Goal: Task Accomplishment & Management: Use online tool/utility

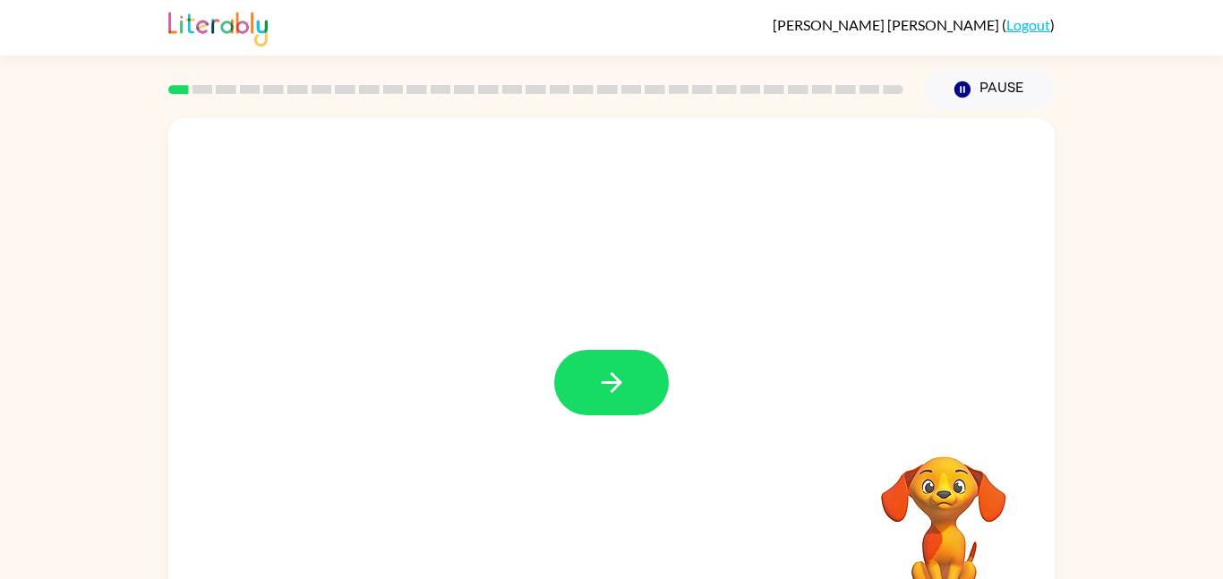
click at [473, 9] on div "[PERSON_NAME] ( Logout )" at bounding box center [611, 28] width 886 height 56
click at [722, 345] on div at bounding box center [611, 373] width 886 height 511
click at [620, 355] on button "button" at bounding box center [611, 382] width 115 height 65
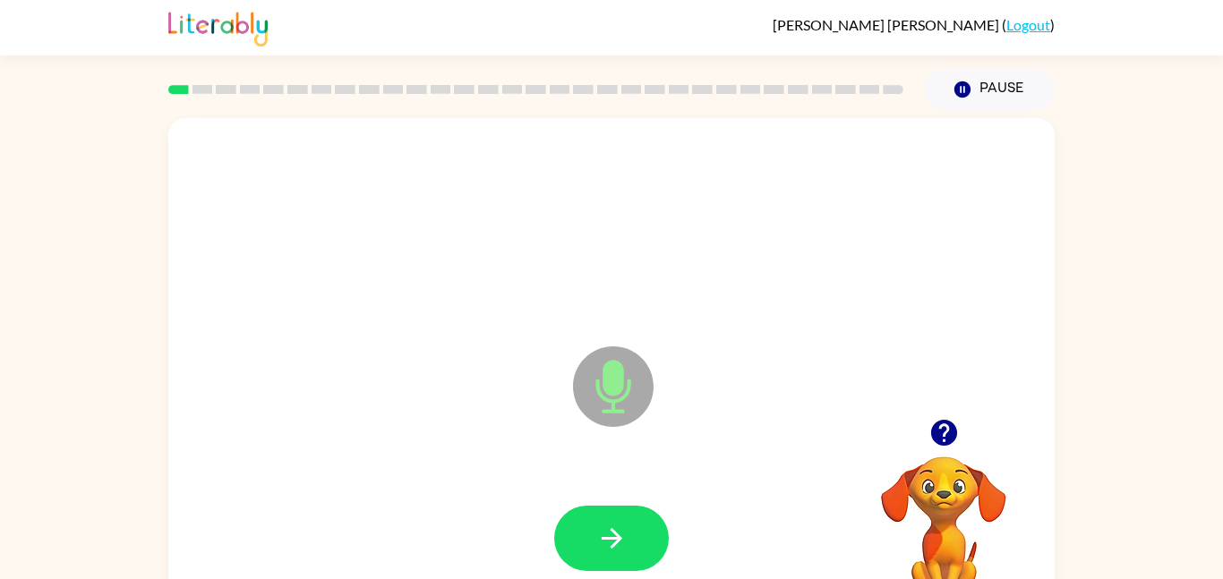
scroll to position [50, 0]
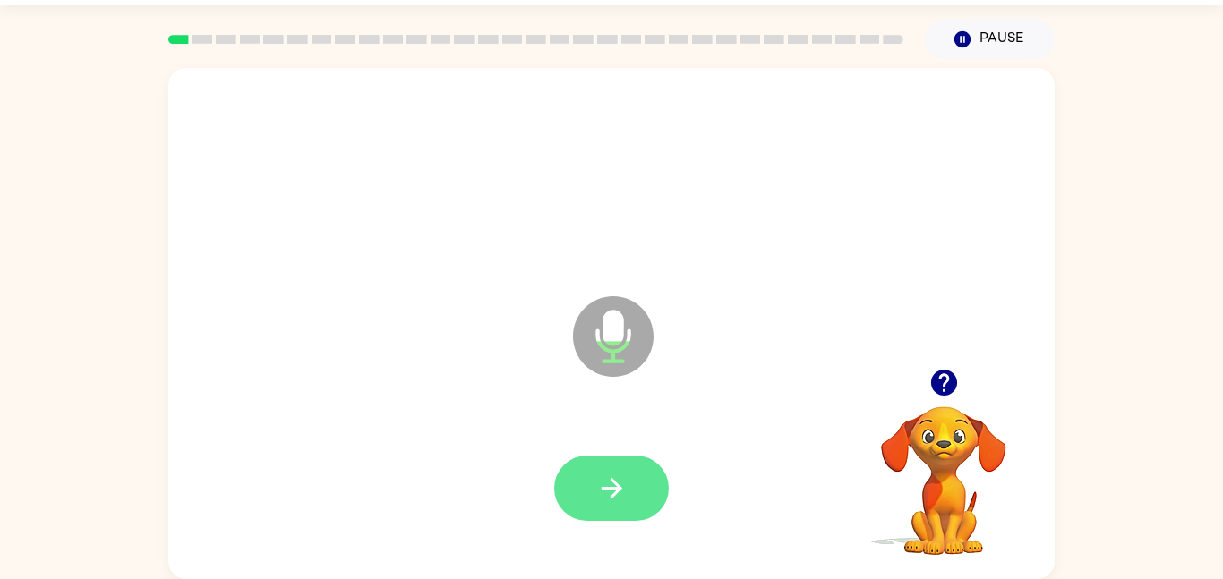
click at [615, 489] on icon "button" at bounding box center [611, 488] width 21 height 21
click at [657, 504] on button "button" at bounding box center [611, 488] width 115 height 65
click at [612, 507] on button "button" at bounding box center [611, 488] width 115 height 65
click at [620, 491] on icon "button" at bounding box center [611, 488] width 21 height 21
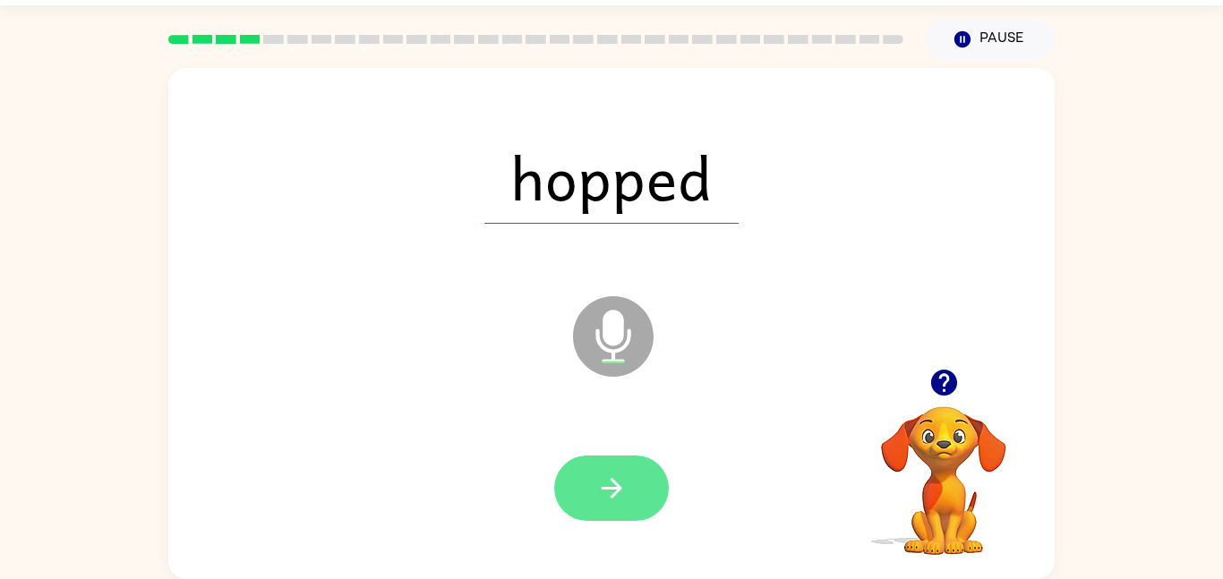
click at [628, 482] on button "button" at bounding box center [611, 488] width 115 height 65
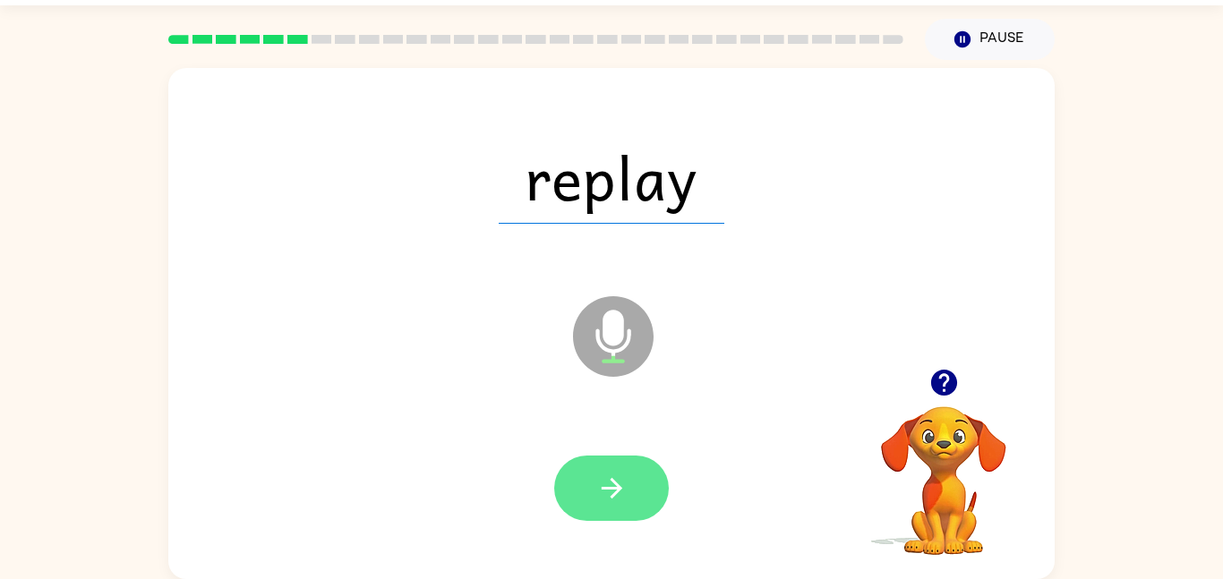
click at [593, 517] on button "button" at bounding box center [611, 488] width 115 height 65
click at [617, 441] on div at bounding box center [611, 488] width 851 height 147
click at [590, 489] on button "button" at bounding box center [611, 488] width 115 height 65
click at [587, 471] on button "button" at bounding box center [611, 488] width 115 height 65
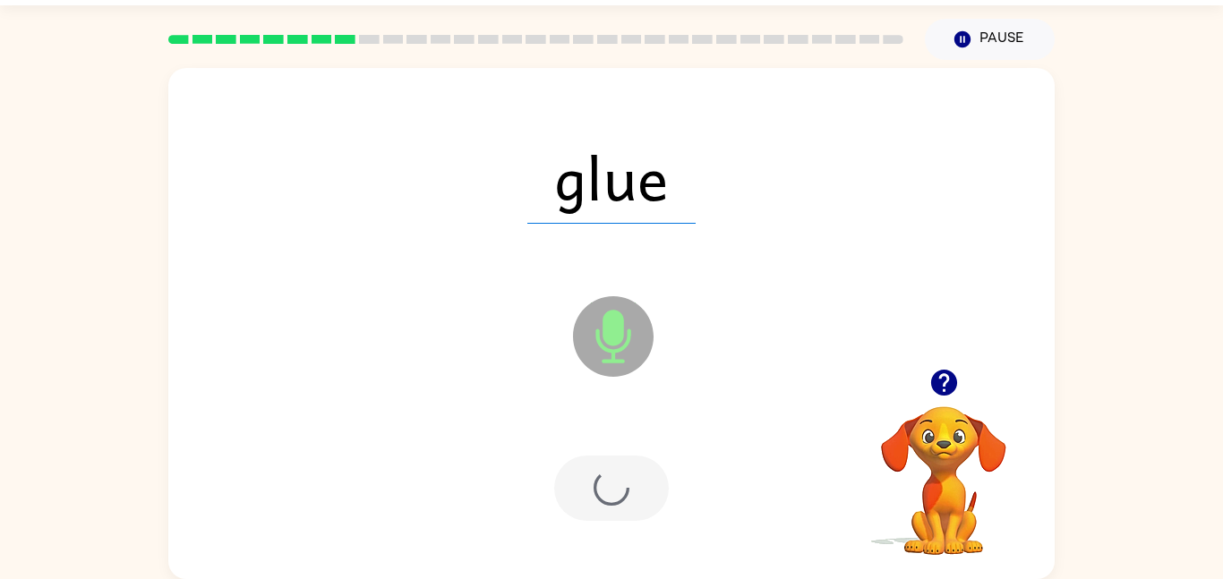
click at [588, 475] on div at bounding box center [611, 488] width 115 height 65
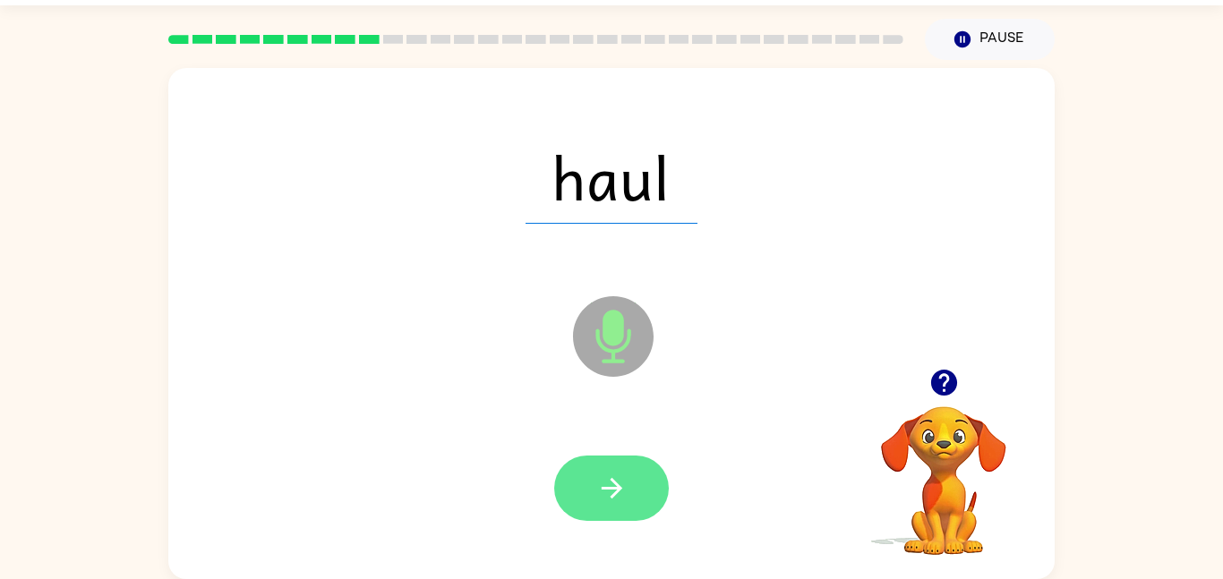
click at [609, 486] on icon "button" at bounding box center [611, 488] width 31 height 31
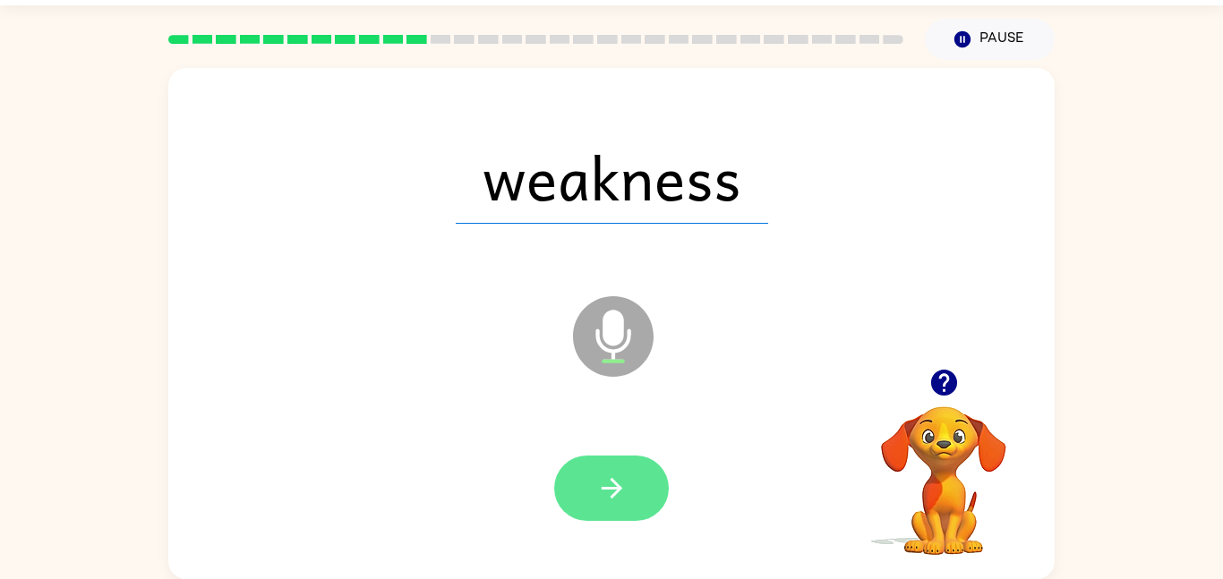
click at [600, 484] on icon "button" at bounding box center [611, 488] width 31 height 31
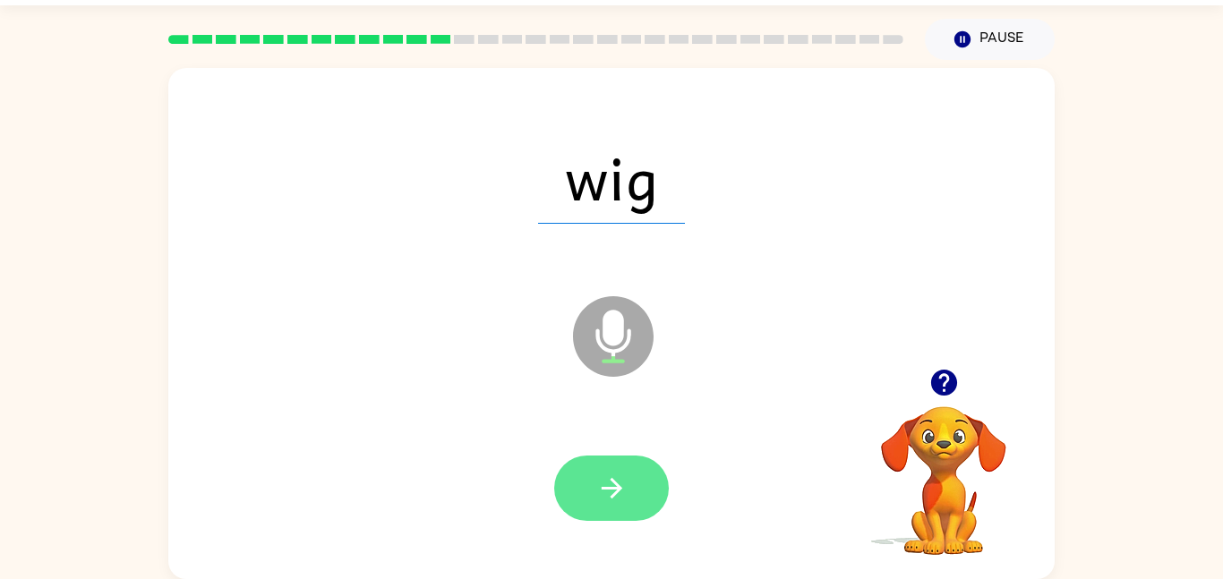
click at [653, 481] on button "button" at bounding box center [611, 488] width 115 height 65
click at [621, 502] on icon "button" at bounding box center [611, 488] width 31 height 31
click at [561, 492] on button "button" at bounding box center [611, 488] width 115 height 65
click at [632, 495] on button "button" at bounding box center [611, 488] width 115 height 65
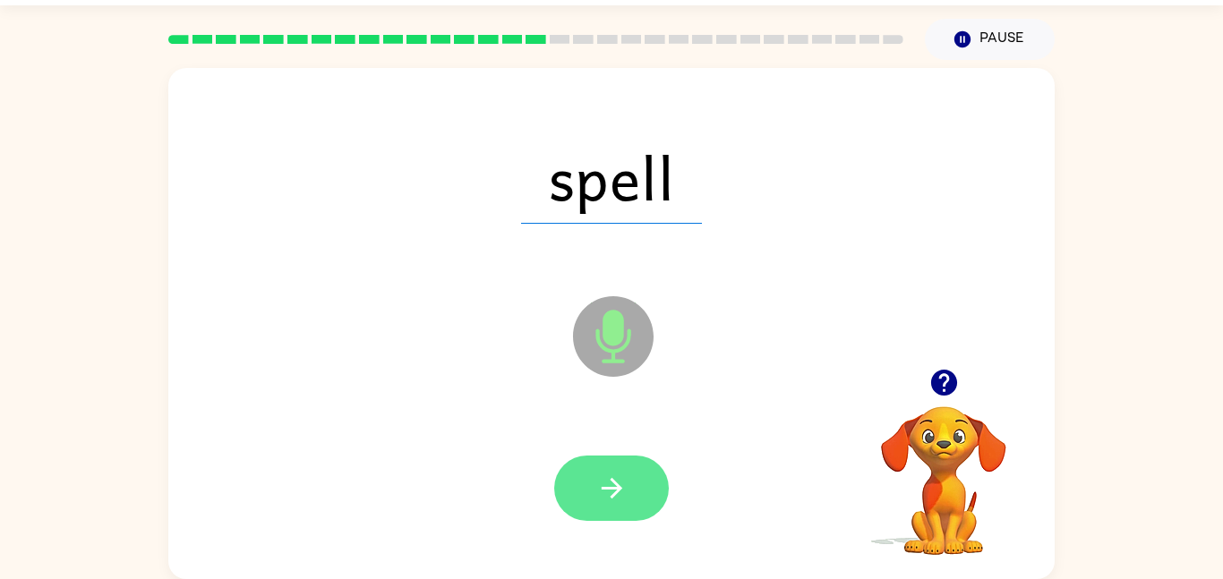
click at [608, 500] on icon "button" at bounding box center [611, 488] width 31 height 31
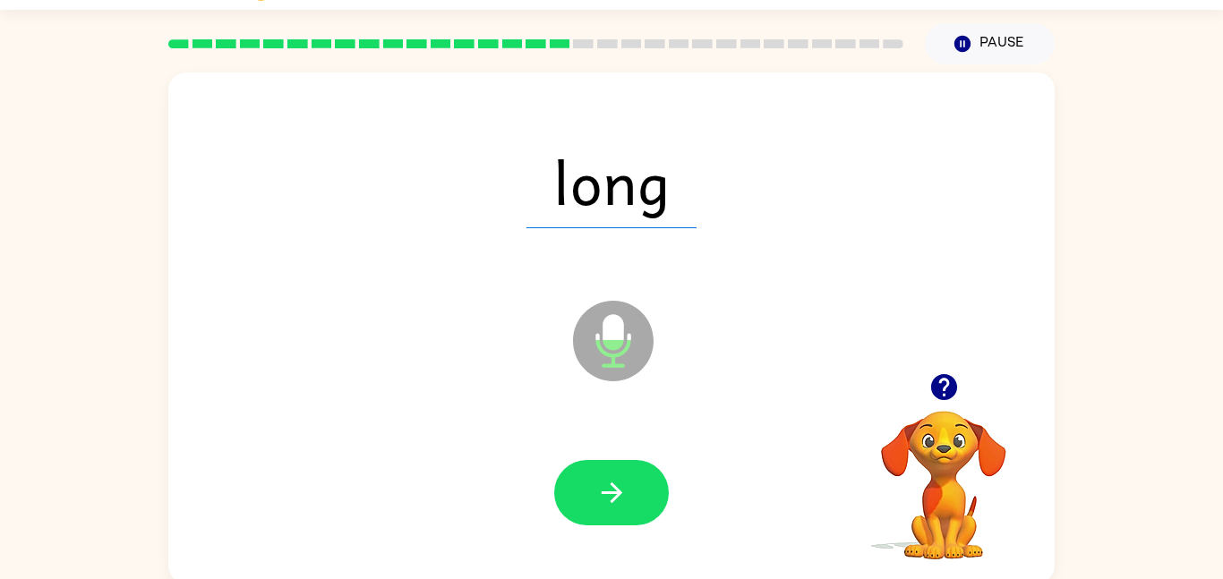
scroll to position [44, 0]
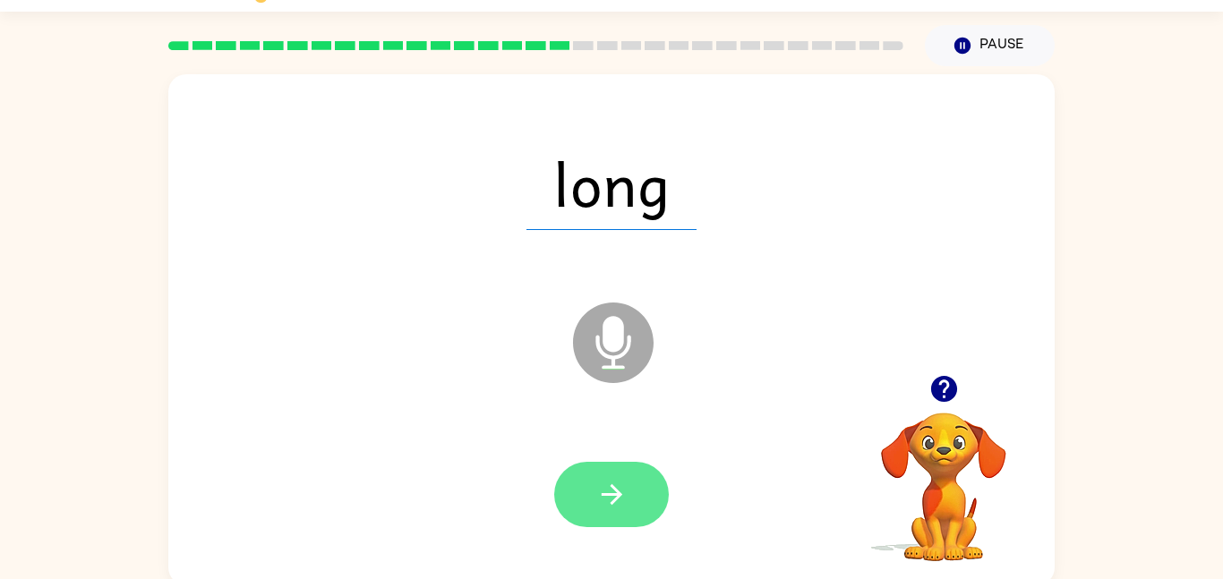
click at [615, 464] on button "button" at bounding box center [611, 494] width 115 height 65
click at [607, 487] on icon "button" at bounding box center [611, 494] width 31 height 31
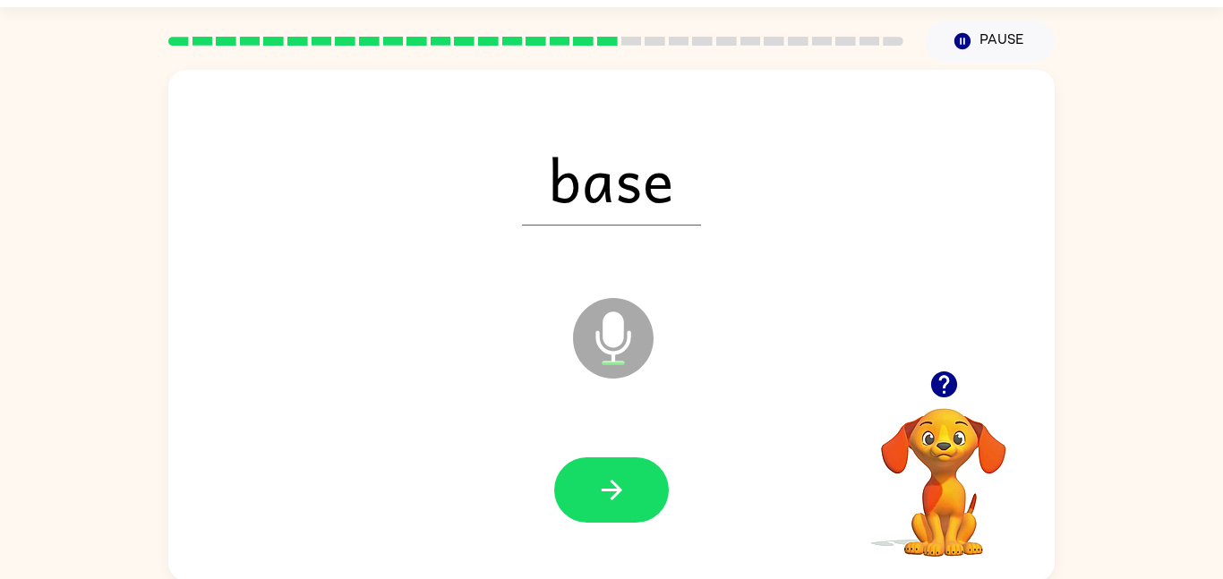
scroll to position [47, 0]
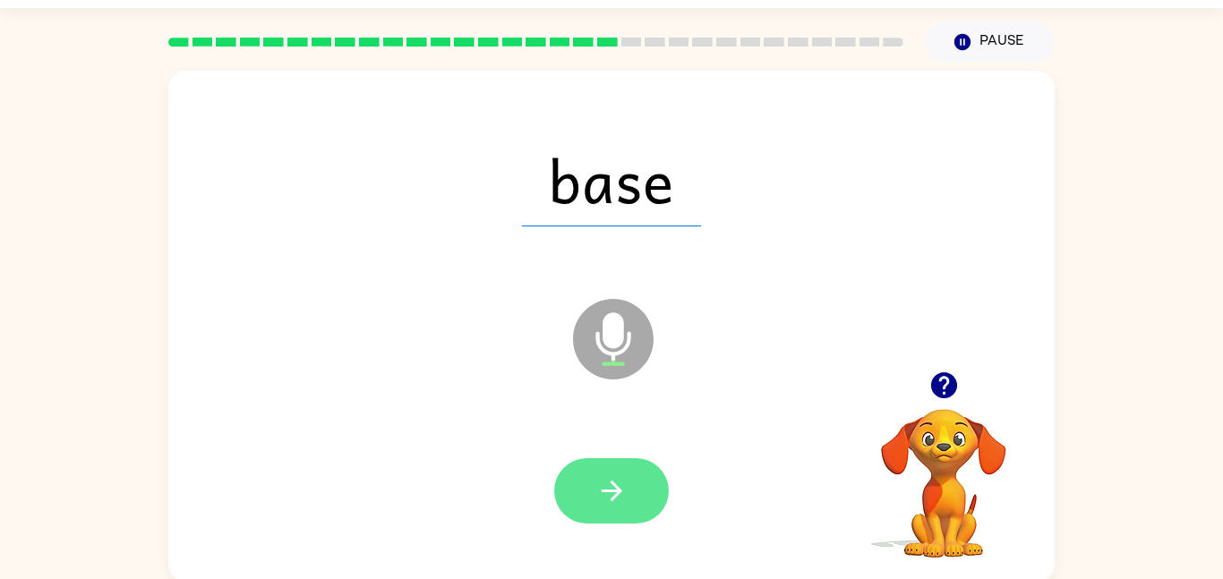
click at [598, 483] on icon "button" at bounding box center [611, 490] width 31 height 31
click at [580, 479] on button "button" at bounding box center [611, 490] width 115 height 65
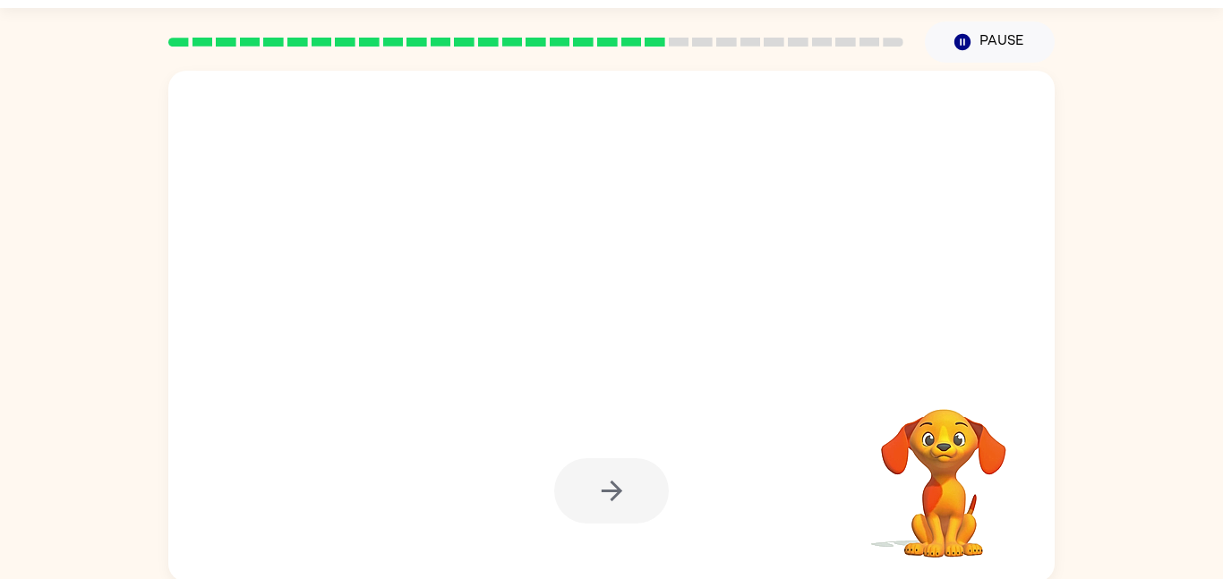
scroll to position [50, 0]
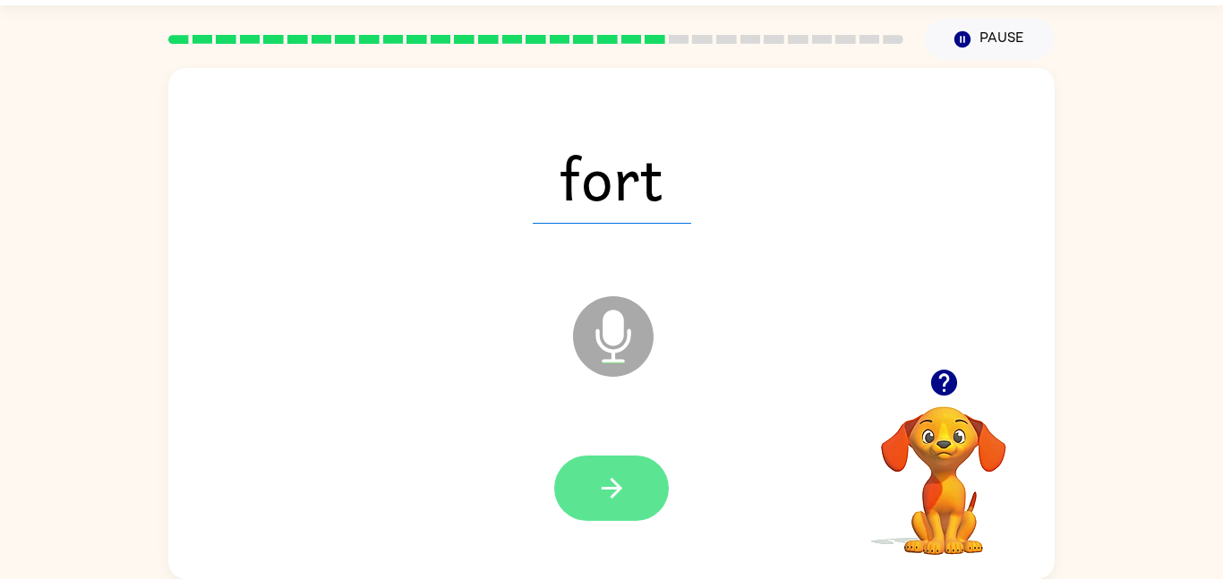
click at [593, 511] on button "button" at bounding box center [611, 488] width 115 height 65
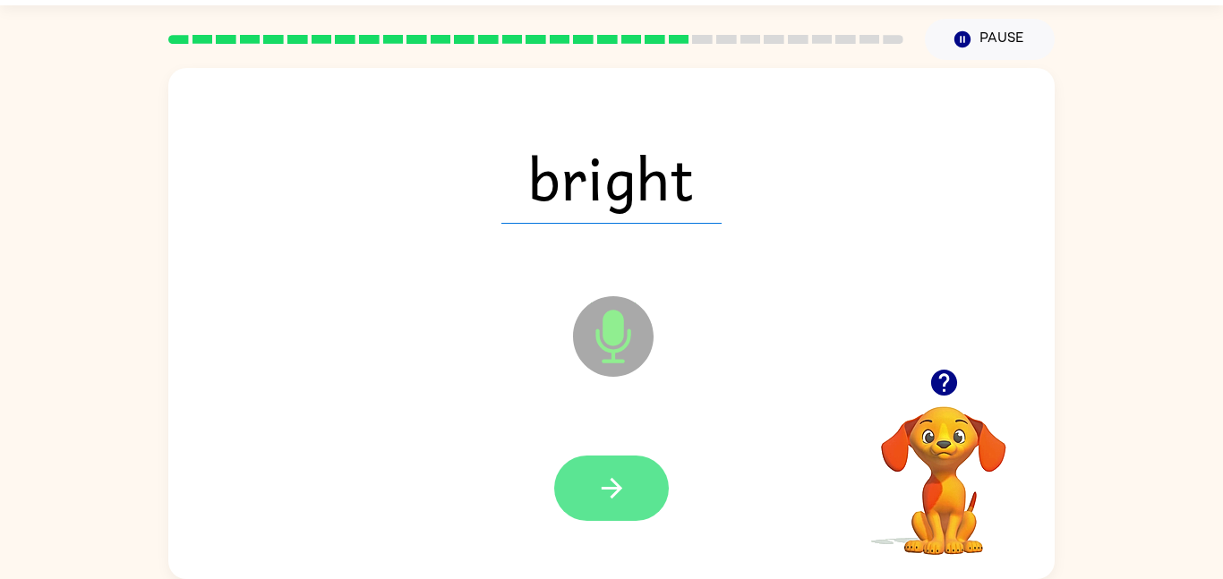
click at [588, 492] on button "button" at bounding box center [611, 488] width 115 height 65
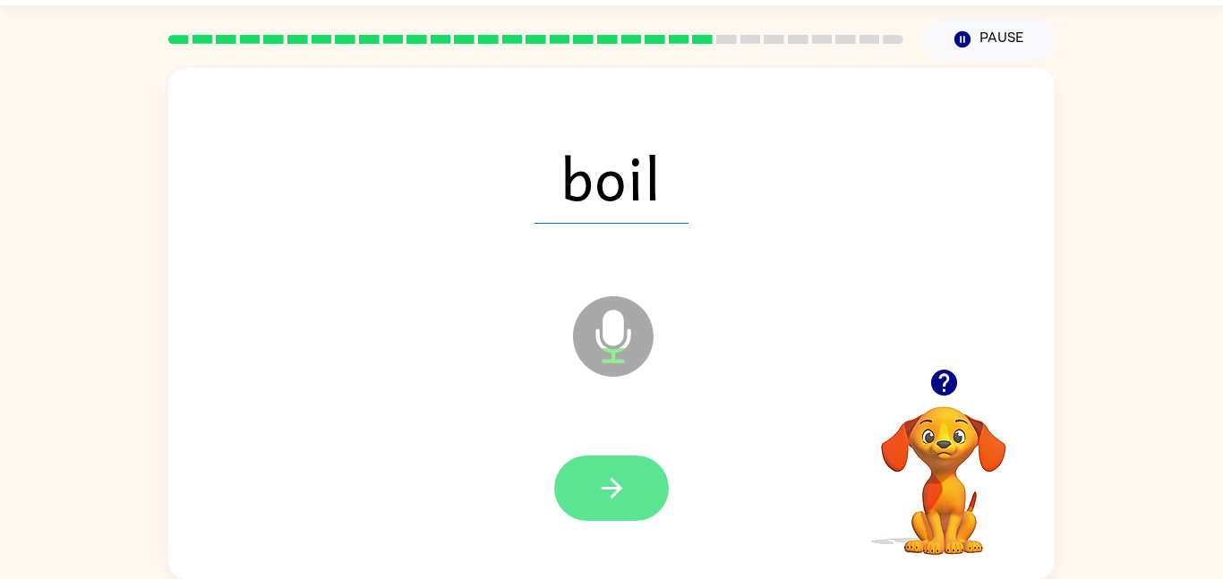
click at [597, 482] on icon "button" at bounding box center [611, 488] width 31 height 31
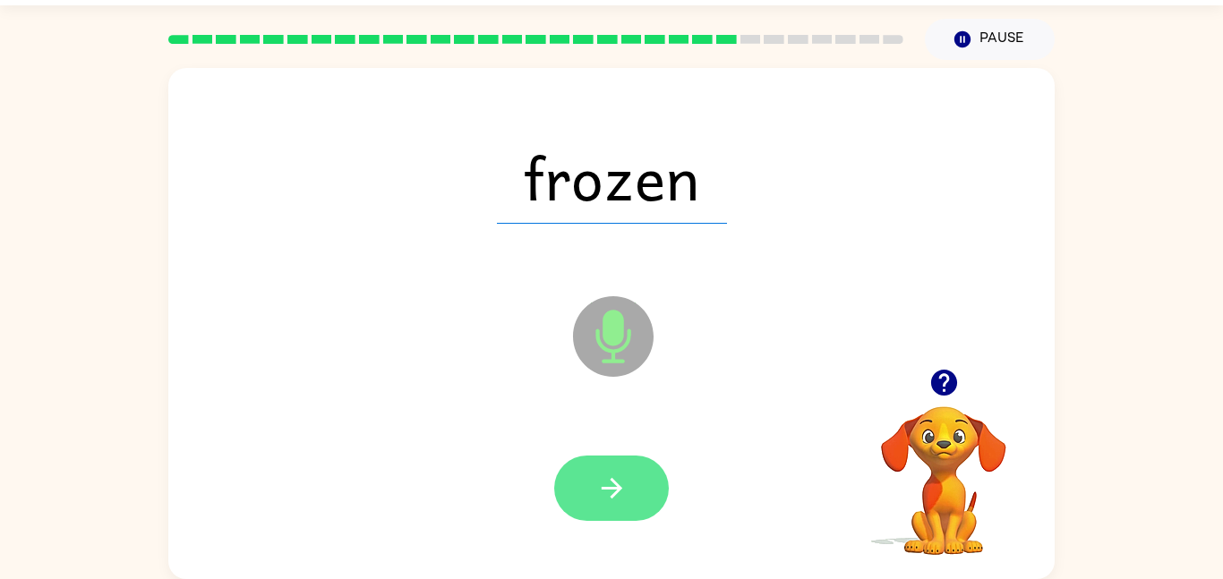
click at [612, 480] on icon "button" at bounding box center [611, 488] width 21 height 21
click at [594, 487] on button "button" at bounding box center [611, 488] width 115 height 65
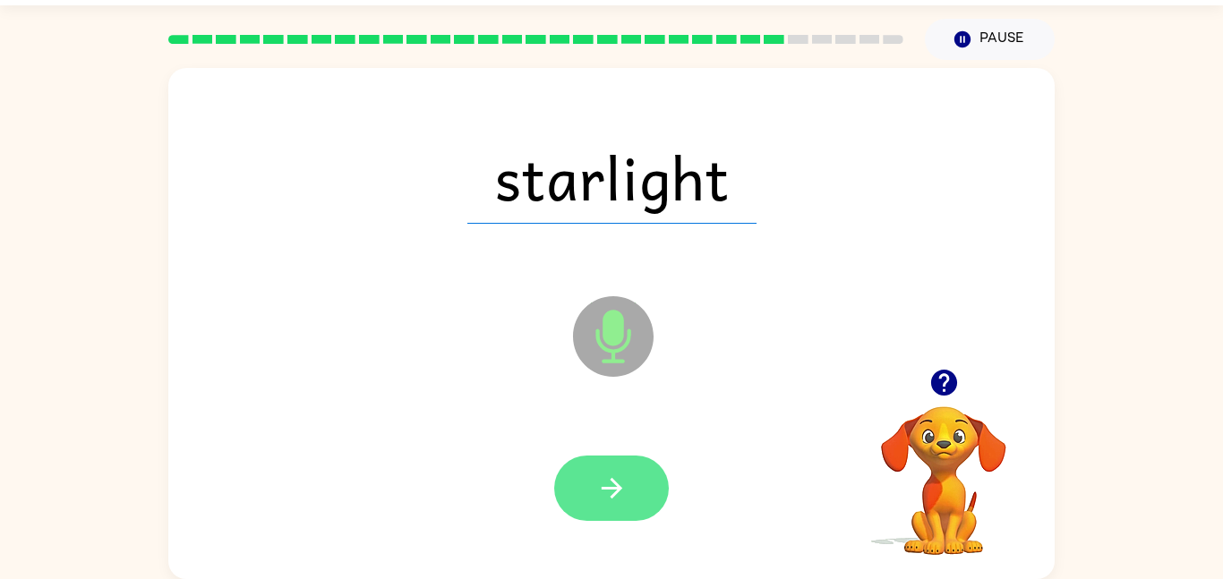
click at [607, 466] on button "button" at bounding box center [611, 488] width 115 height 65
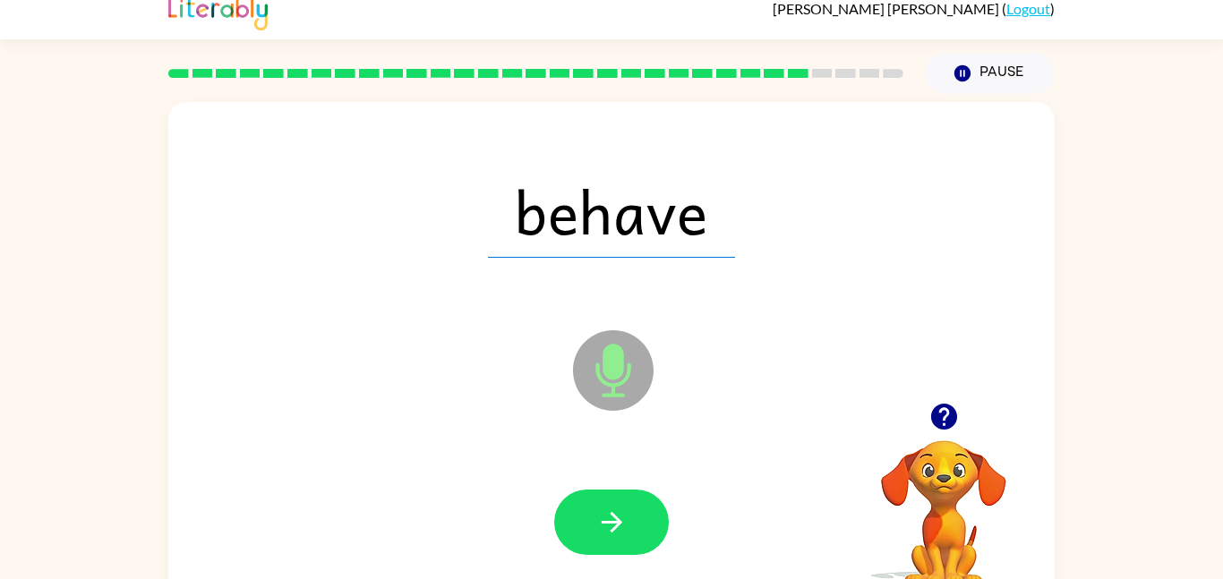
scroll to position [9, 0]
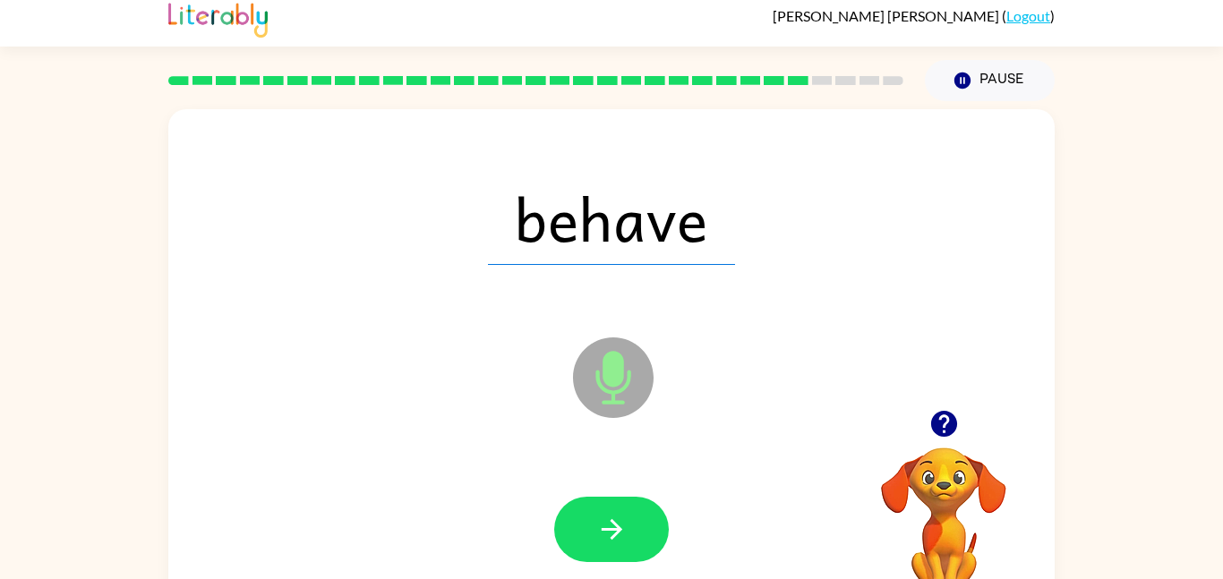
click at [622, 480] on div at bounding box center [611, 530] width 851 height 147
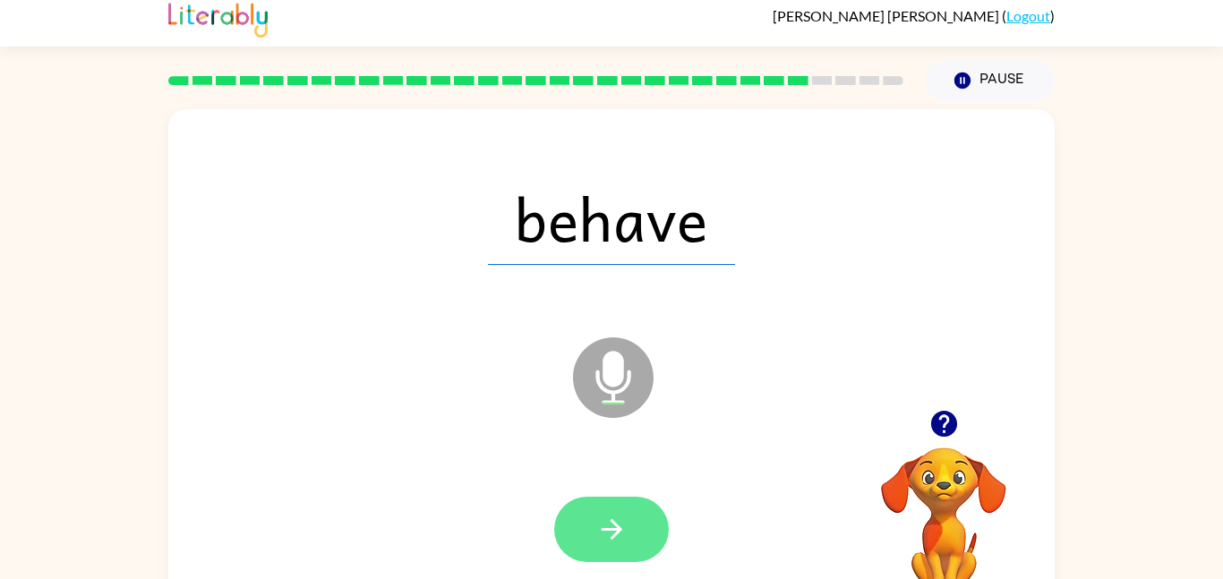
click at [625, 520] on icon "button" at bounding box center [611, 529] width 31 height 31
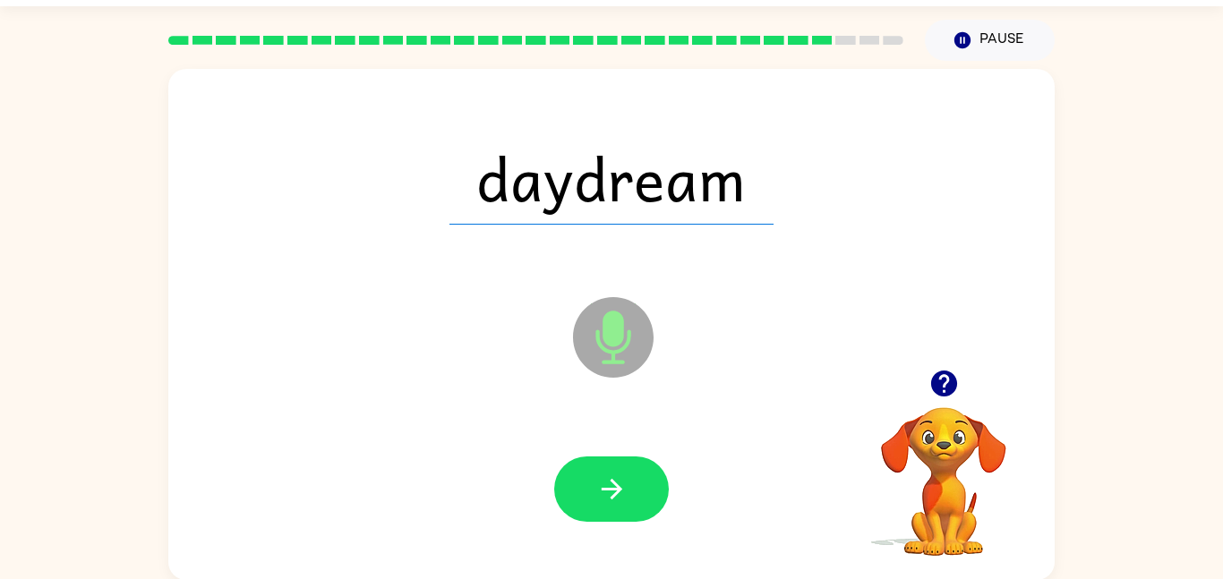
scroll to position [50, 0]
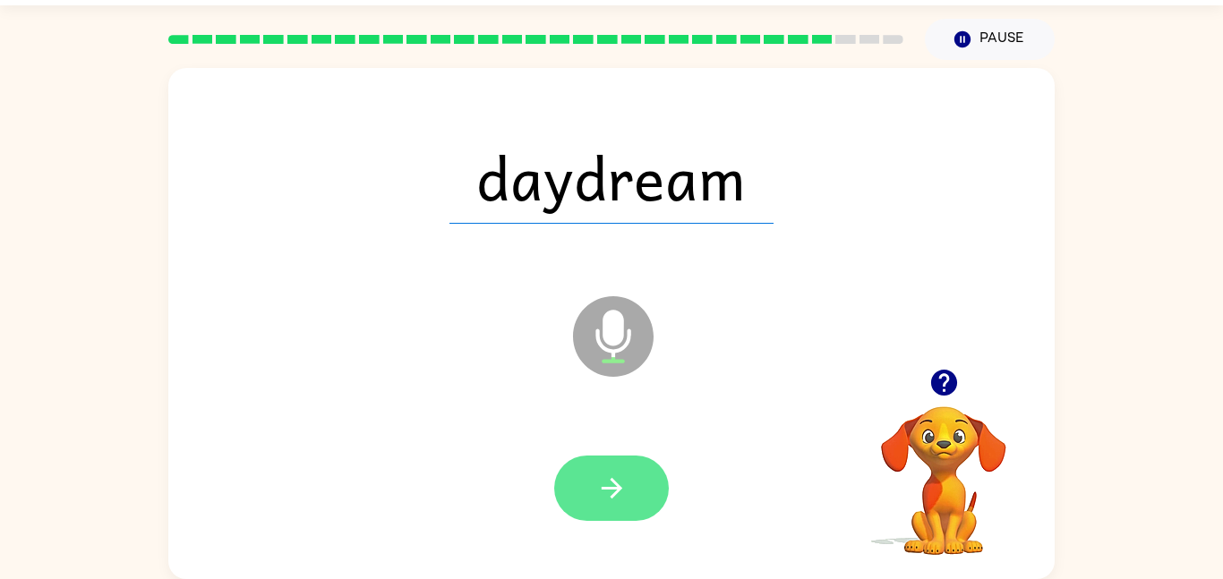
click at [635, 509] on button "button" at bounding box center [611, 488] width 115 height 65
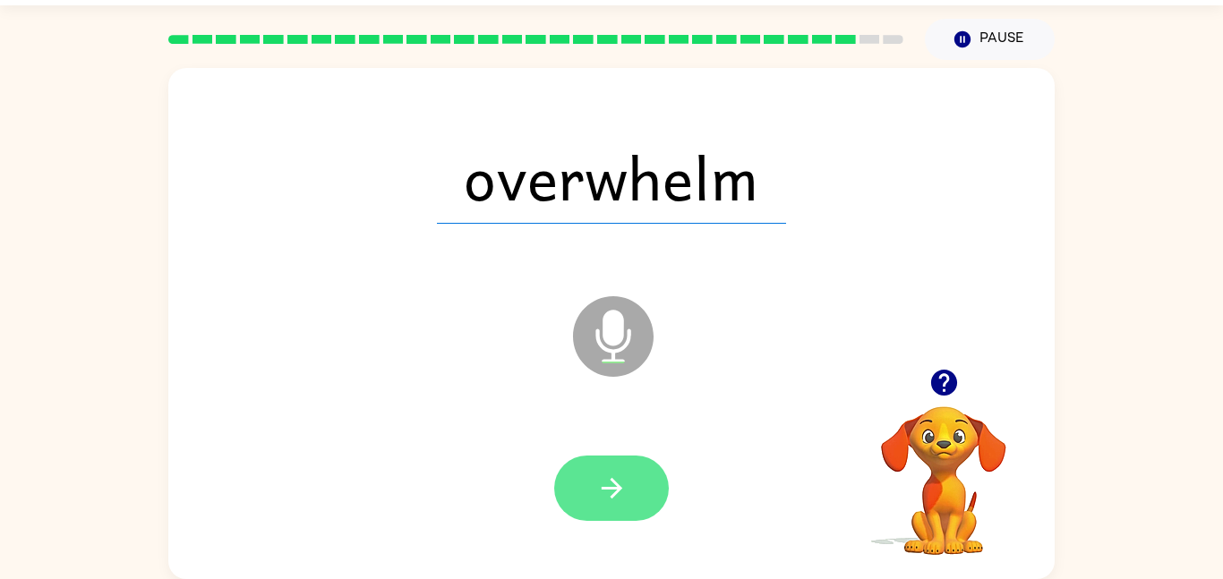
click at [581, 484] on button "button" at bounding box center [611, 488] width 115 height 65
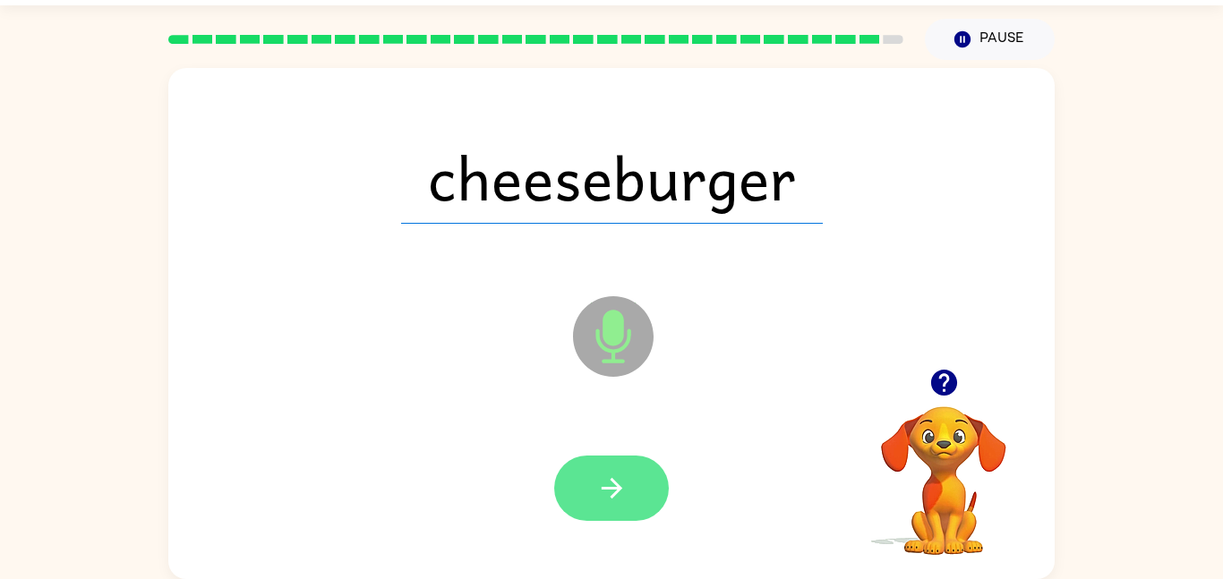
click at [605, 485] on icon "button" at bounding box center [611, 488] width 31 height 31
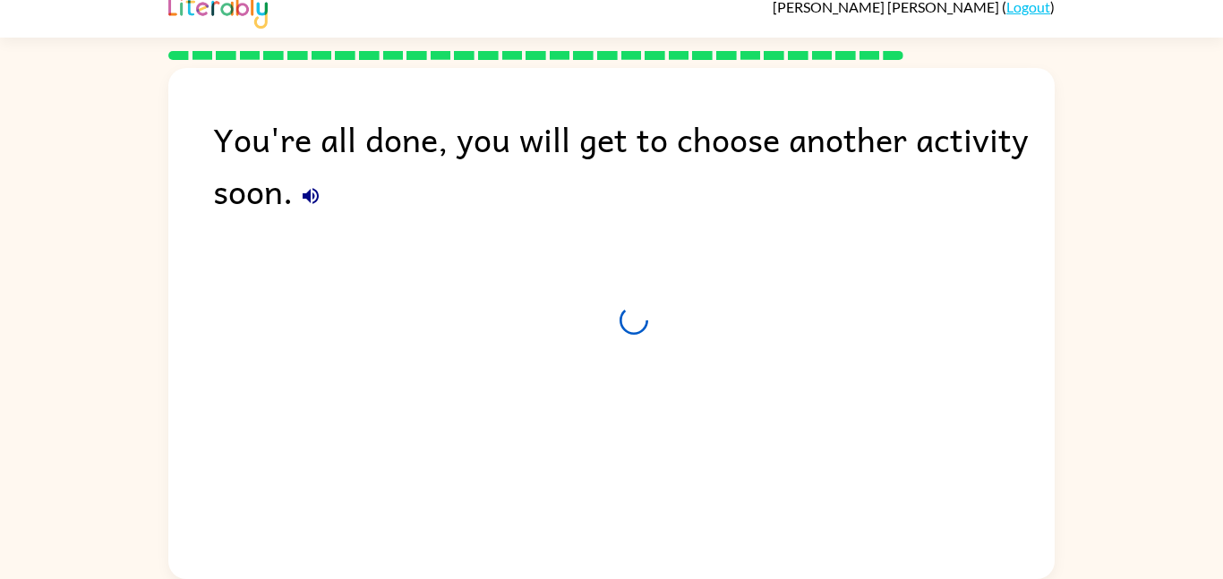
scroll to position [18, 0]
